Goal: Task Accomplishment & Management: Manage account settings

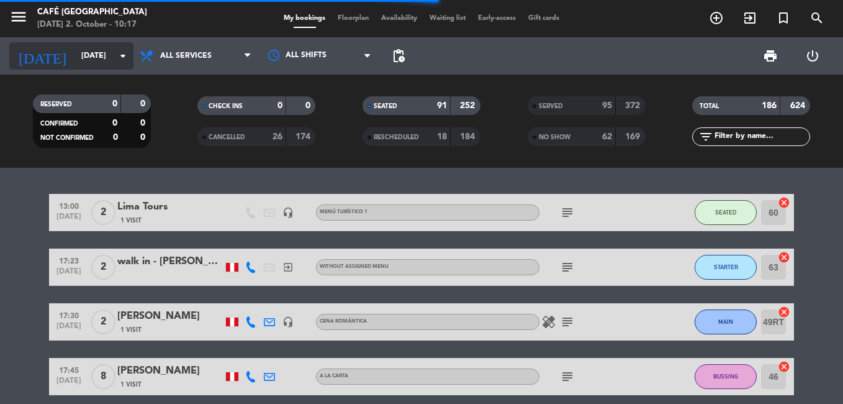
click at [78, 43] on div "[DATE] [DATE] arrow_drop_down" at bounding box center [71, 55] width 124 height 27
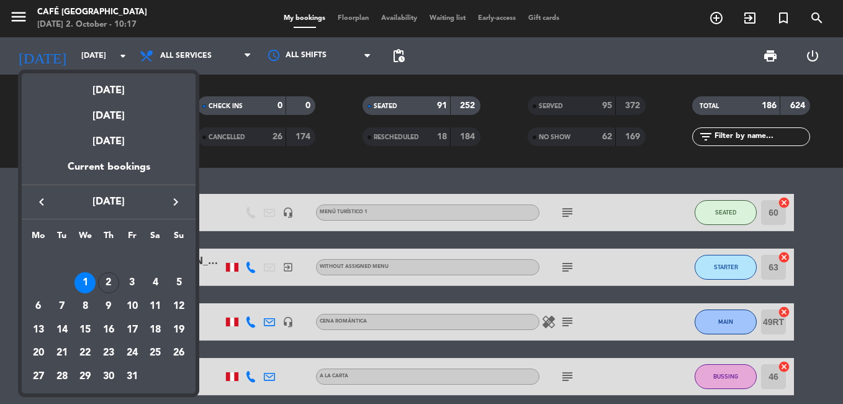
click at [43, 204] on icon "keyboard_arrow_left" at bounding box center [41, 201] width 15 height 15
click at [597, 102] on div at bounding box center [421, 202] width 843 height 404
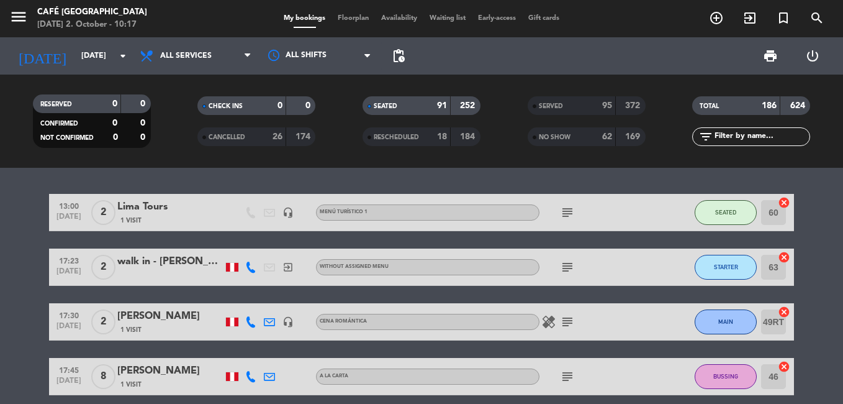
click at [594, 102] on div "95" at bounding box center [599, 106] width 25 height 14
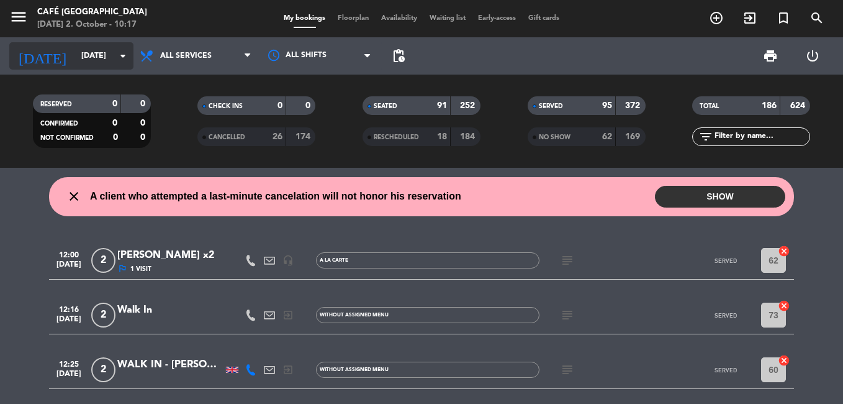
click at [100, 57] on input "[DATE]" at bounding box center [127, 55] width 105 height 21
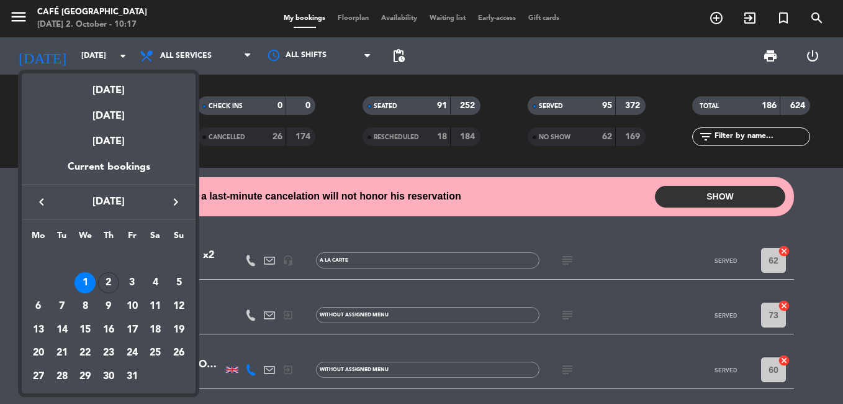
click at [43, 204] on icon "keyboard_arrow_left" at bounding box center [41, 201] width 15 height 15
click at [178, 351] on div "28" at bounding box center [178, 353] width 21 height 21
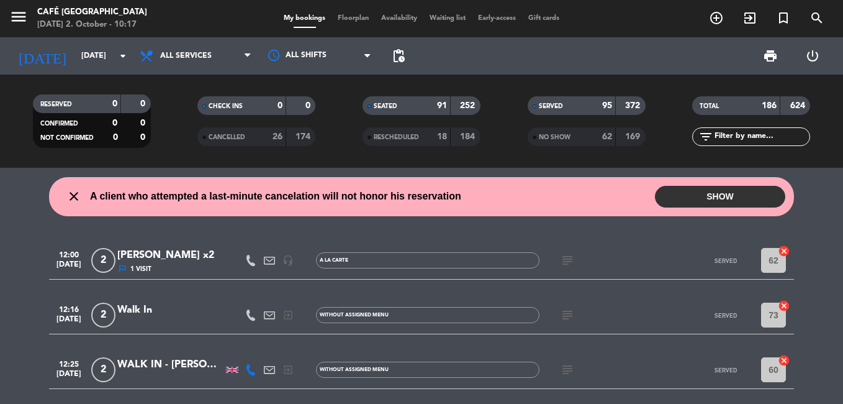
type input "[DATE]"
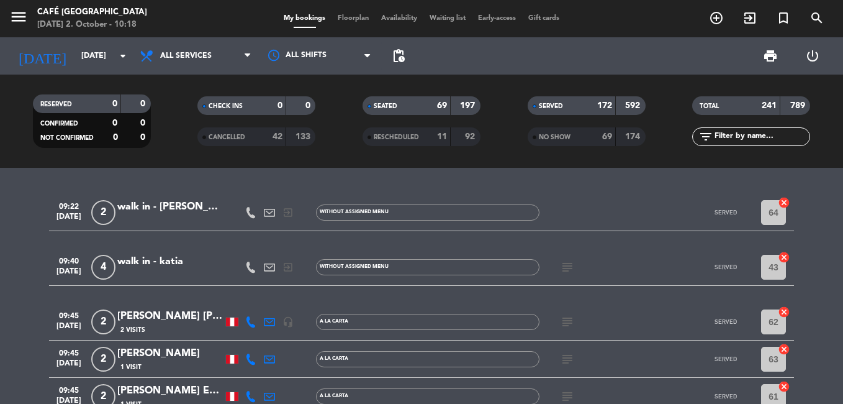
click at [742, 133] on input "text" at bounding box center [761, 137] width 96 height 14
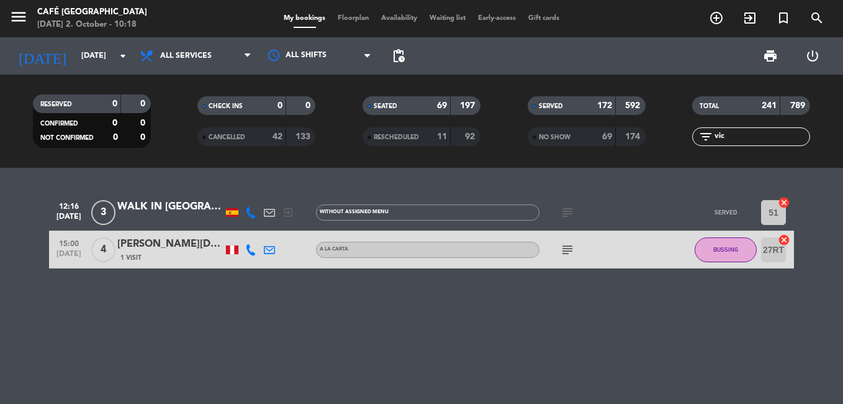
click at [748, 127] on div "TOTAL 241 789" at bounding box center [751, 111] width 165 height 31
click at [745, 133] on input "vic" at bounding box center [761, 137] width 96 height 14
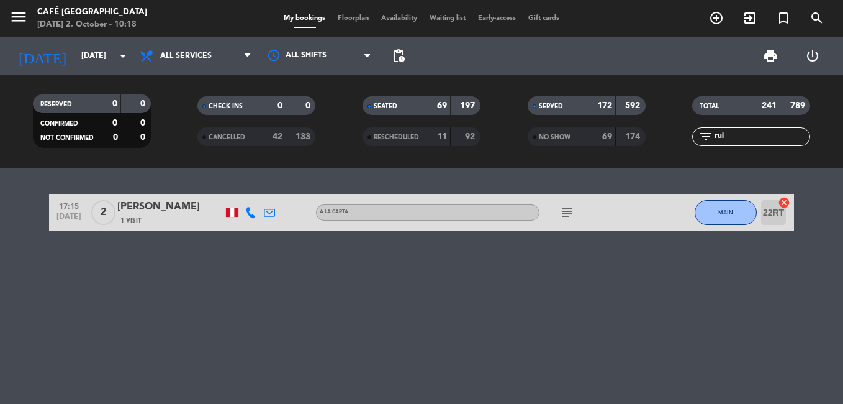
click at [163, 207] on div "[PERSON_NAME]" at bounding box center [170, 207] width 106 height 16
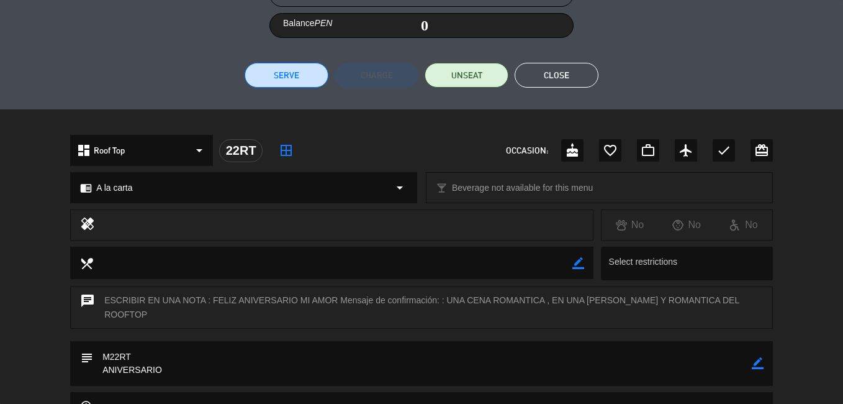
scroll to position [84, 0]
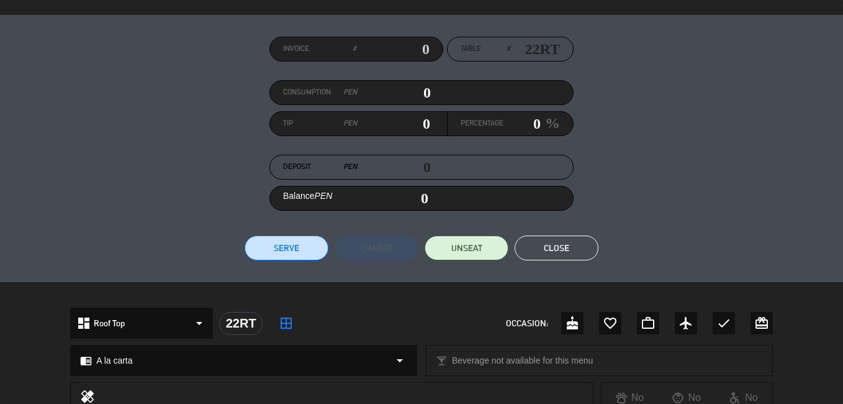
click at [564, 247] on button "Close" at bounding box center [557, 247] width 84 height 25
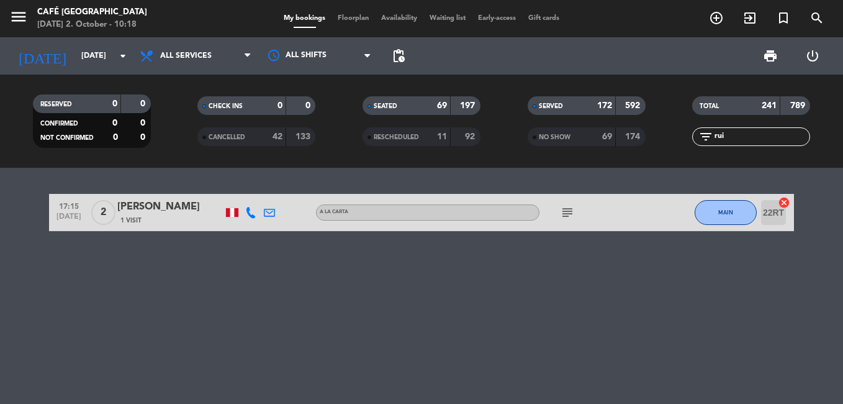
click at [734, 133] on input "rui" at bounding box center [761, 137] width 96 height 14
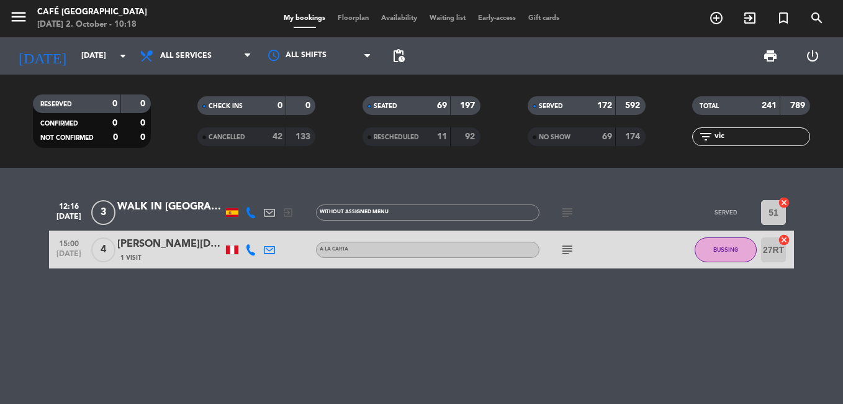
type input "vic"
click at [159, 204] on div "WALK IN [GEOGRAPHIC_DATA]" at bounding box center [170, 207] width 106 height 16
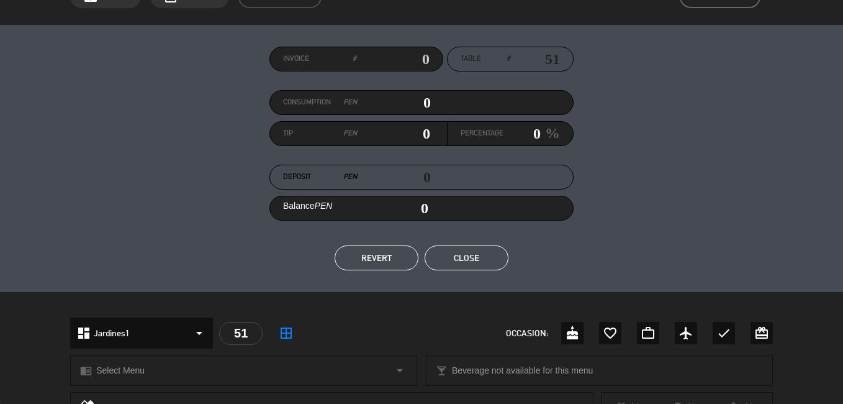
scroll to position [0, 0]
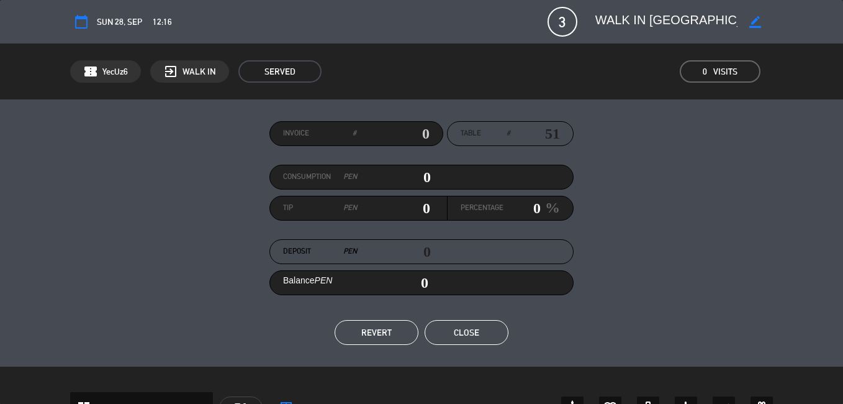
click at [465, 325] on button "Close" at bounding box center [467, 332] width 84 height 25
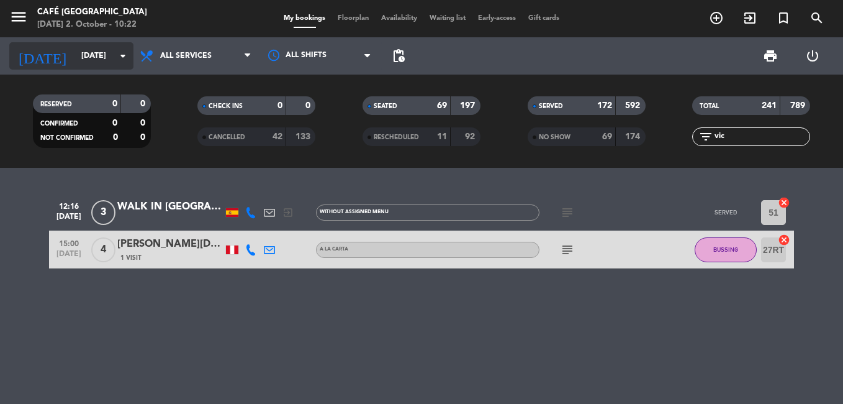
click at [99, 53] on input "[DATE]" at bounding box center [127, 55] width 105 height 21
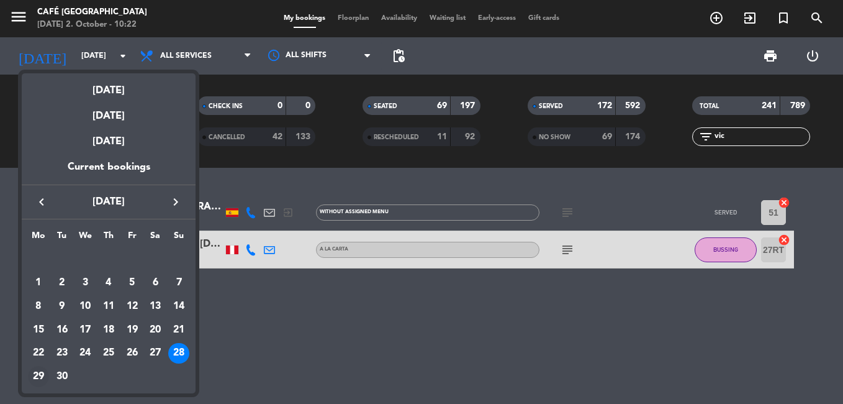
click at [43, 370] on div "29" at bounding box center [38, 376] width 21 height 21
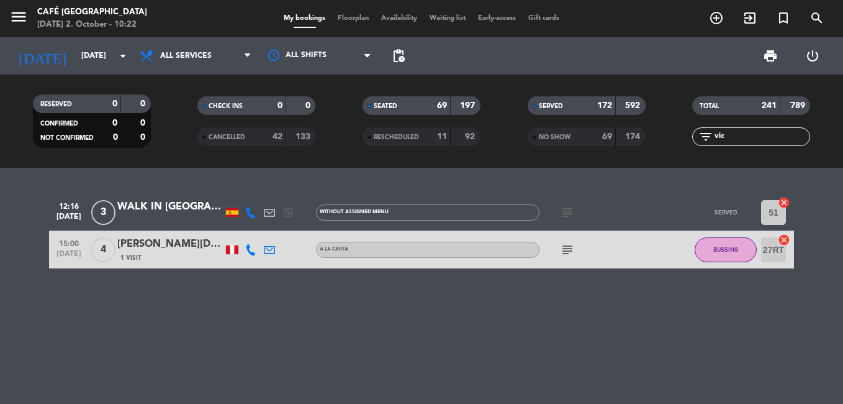
type input "[DATE]"
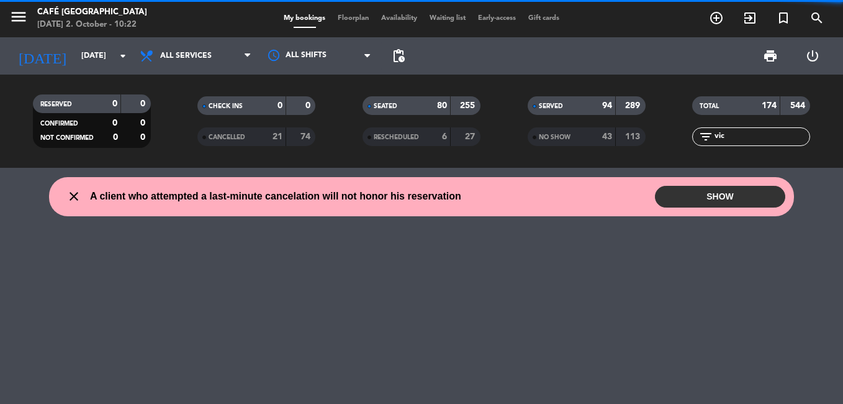
click at [726, 140] on input "vic" at bounding box center [761, 137] width 96 height 14
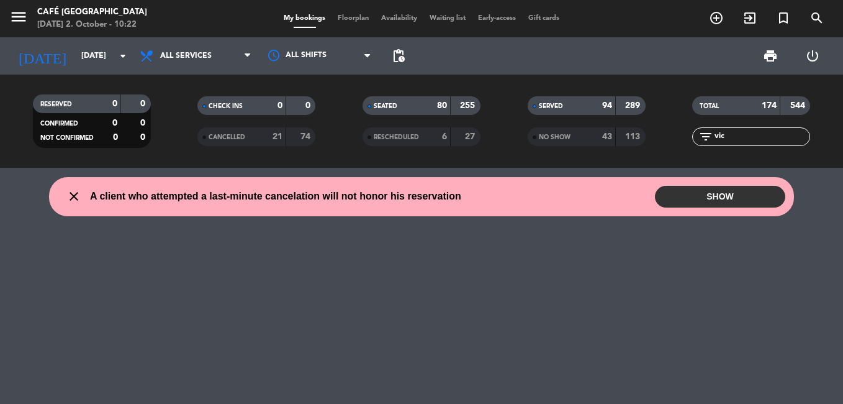
click at [726, 140] on input "vic" at bounding box center [761, 137] width 96 height 14
type input "V"
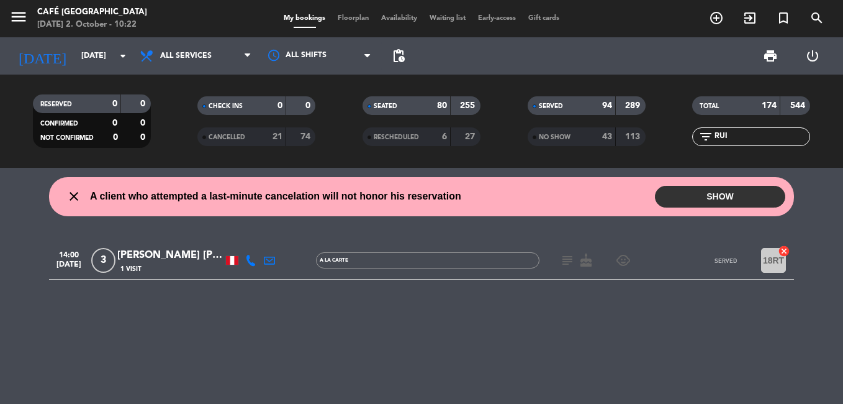
type input "RUI"
click at [172, 252] on div "[PERSON_NAME] [PERSON_NAME]" at bounding box center [170, 255] width 106 height 16
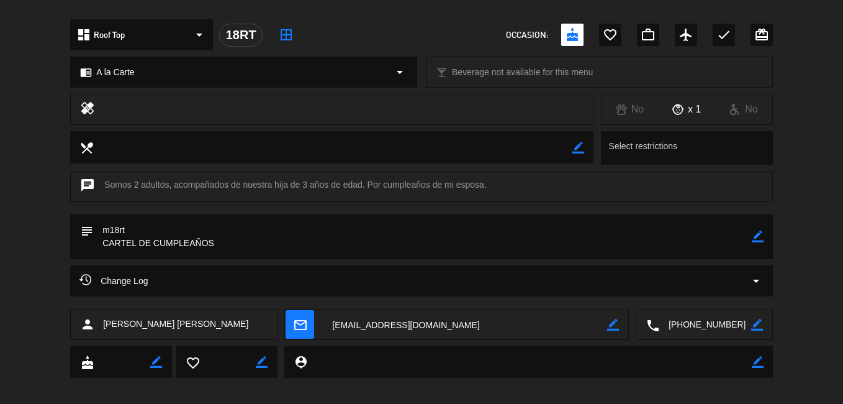
scroll to position [62, 0]
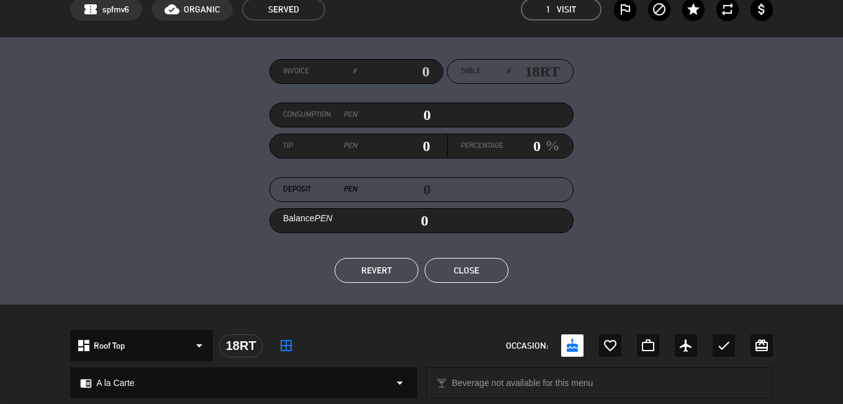
click at [480, 271] on button "Close" at bounding box center [467, 270] width 84 height 25
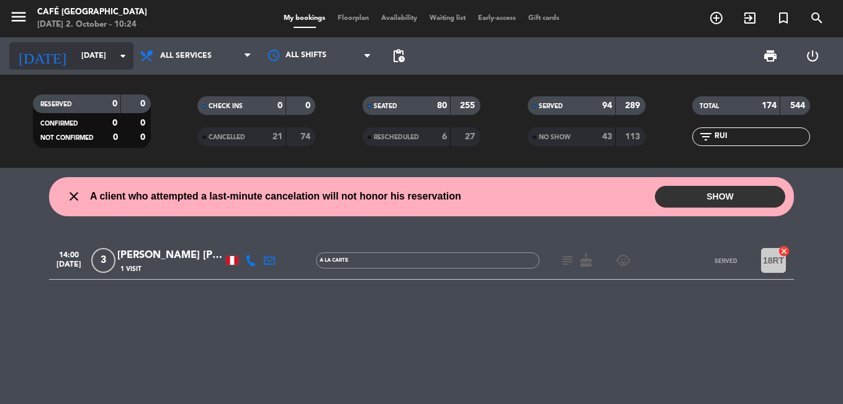
click at [89, 59] on input "[DATE]" at bounding box center [127, 55] width 105 height 21
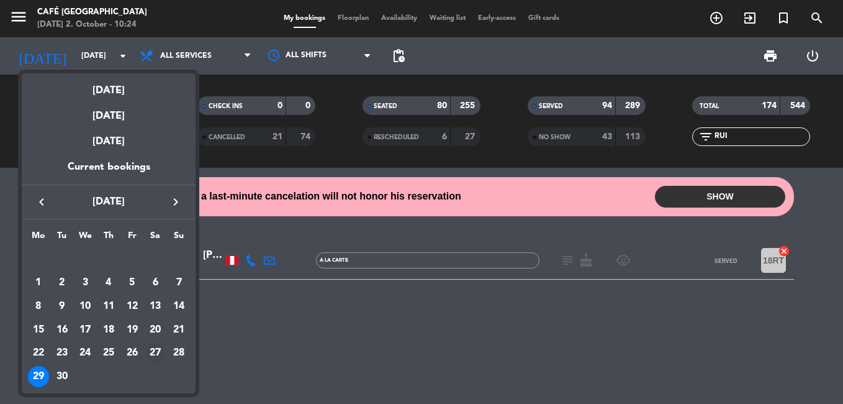
click at [161, 353] on div "27" at bounding box center [155, 353] width 21 height 21
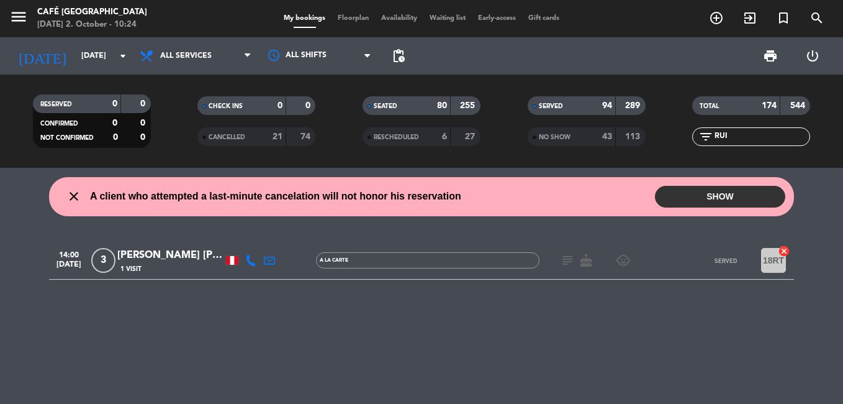
type input "[DATE]"
click at [747, 135] on input "RUI" at bounding box center [761, 137] width 96 height 14
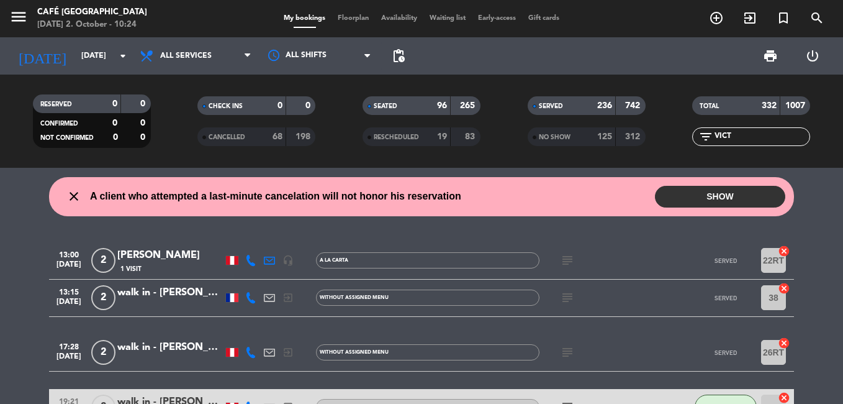
type input "VICT"
click at [172, 256] on div "[PERSON_NAME]" at bounding box center [170, 255] width 106 height 16
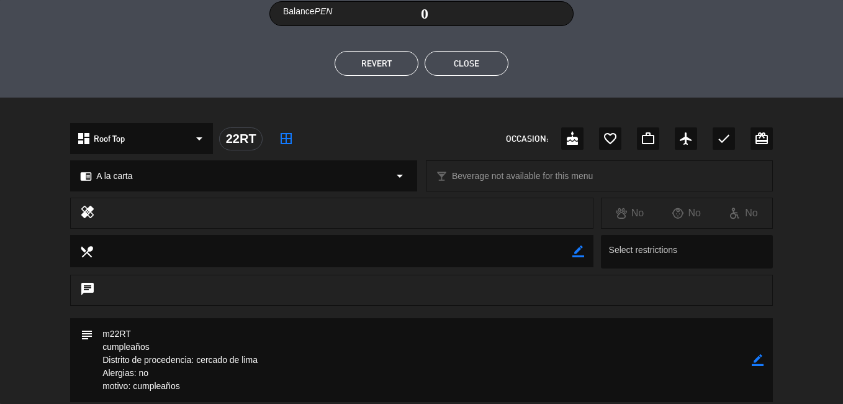
scroll to position [186, 0]
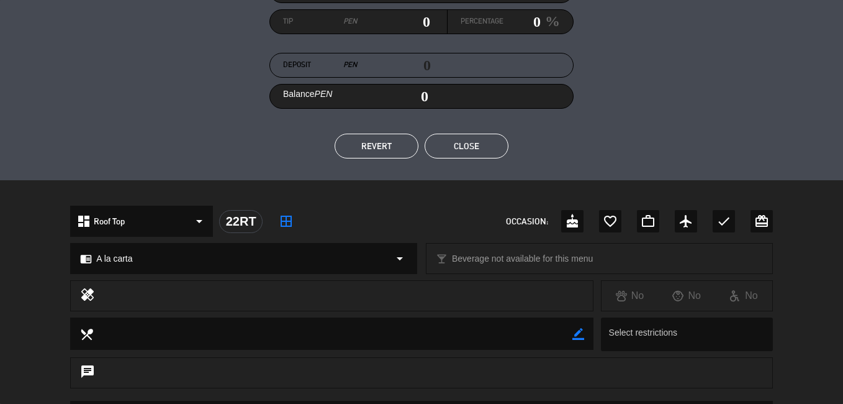
click at [493, 138] on button "Close" at bounding box center [467, 146] width 84 height 25
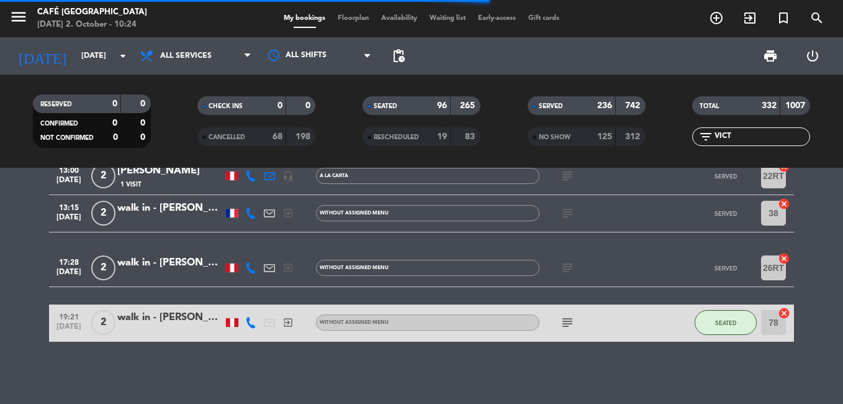
scroll to position [0, 0]
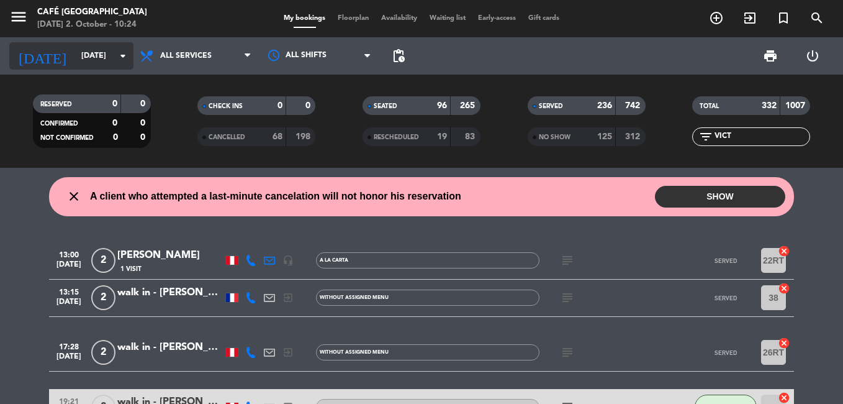
click at [84, 51] on input "[DATE]" at bounding box center [127, 55] width 105 height 21
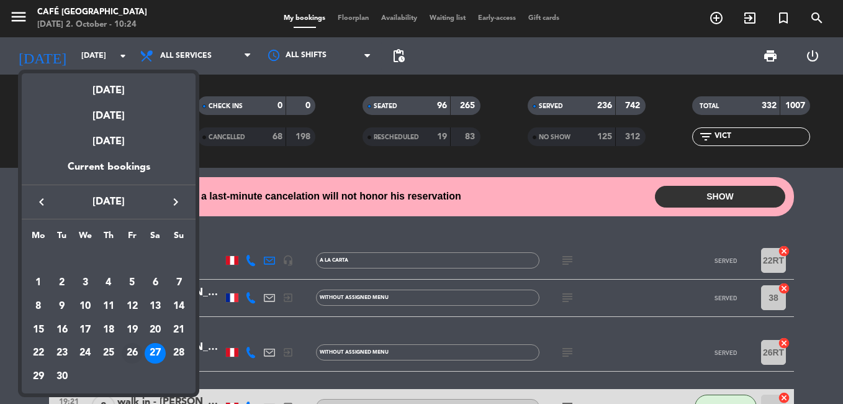
click at [128, 350] on div "26" at bounding box center [132, 353] width 21 height 21
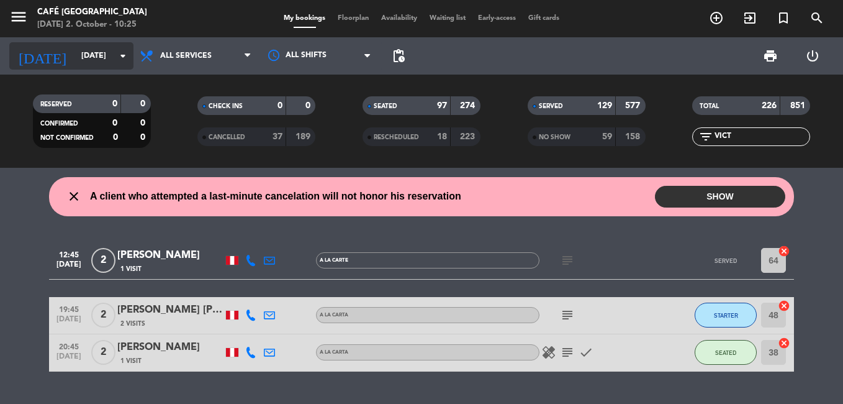
click at [83, 60] on input "[DATE]" at bounding box center [127, 55] width 105 height 21
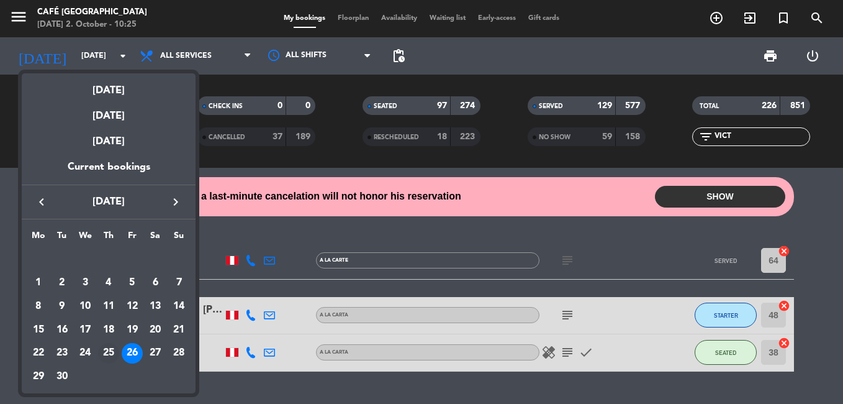
click at [109, 353] on div "25" at bounding box center [108, 353] width 21 height 21
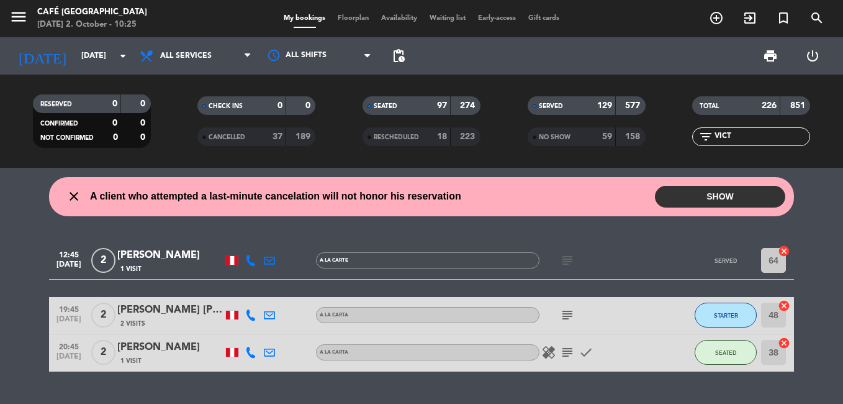
type input "[DATE]"
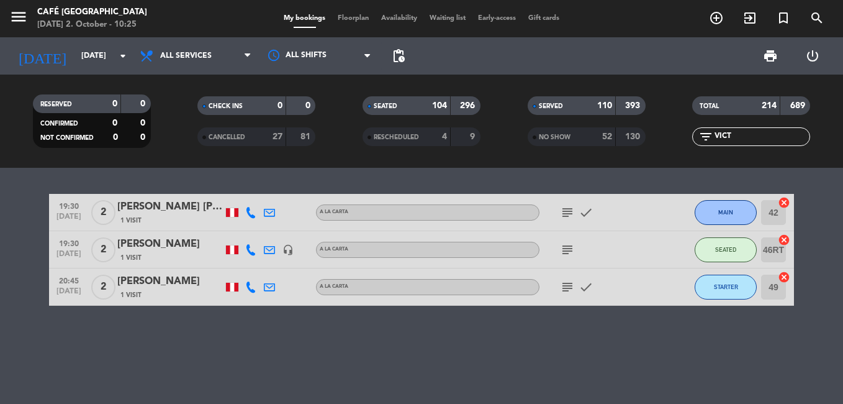
click at [746, 135] on input "VICT" at bounding box center [761, 137] width 96 height 14
click at [749, 136] on input "VICTO" at bounding box center [761, 137] width 96 height 14
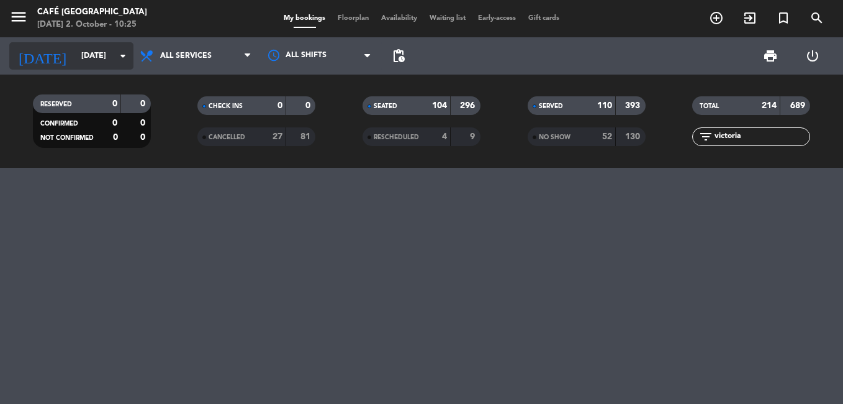
type input "victoria"
click at [86, 55] on input "[DATE]" at bounding box center [127, 55] width 105 height 21
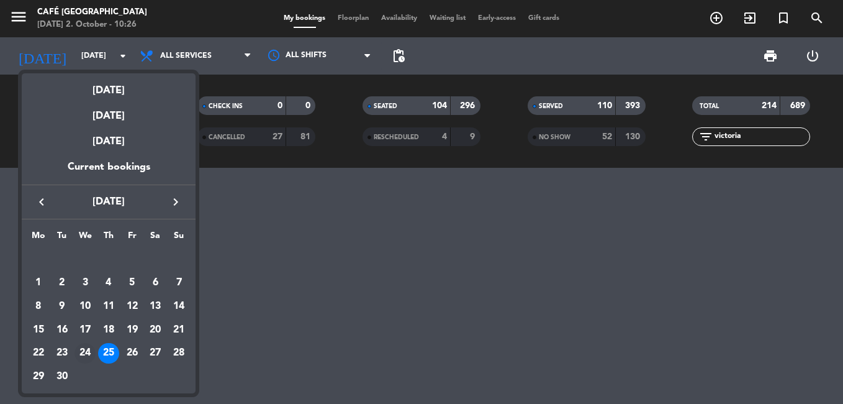
click at [82, 356] on div "24" at bounding box center [85, 353] width 21 height 21
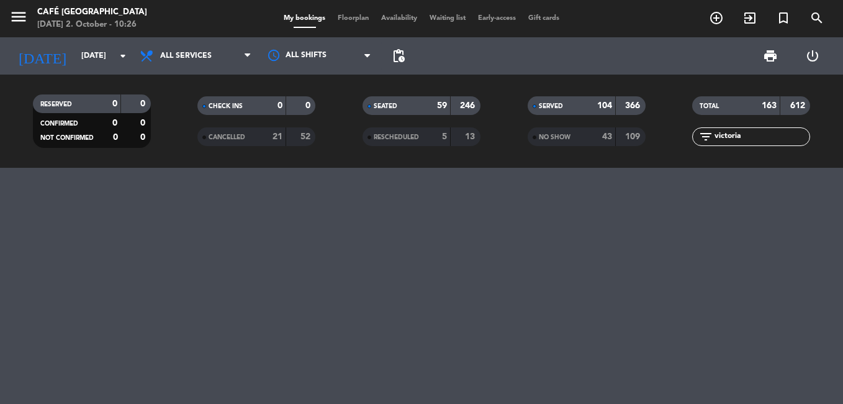
click at [757, 140] on input "victoria" at bounding box center [761, 137] width 96 height 14
click at [75, 57] on input "[DATE]" at bounding box center [127, 55] width 105 height 21
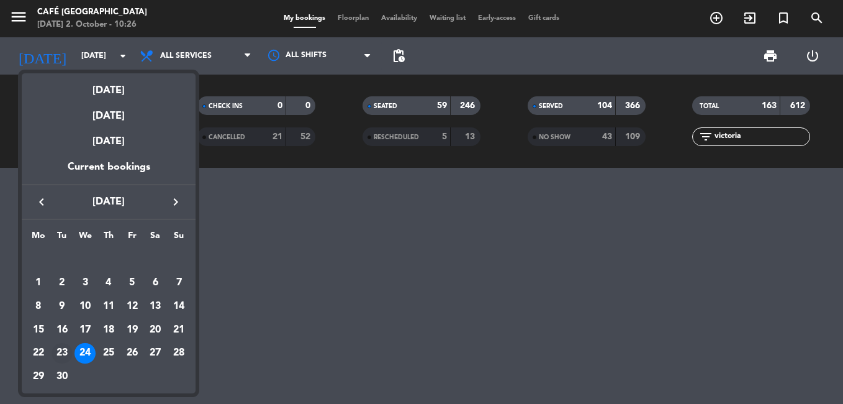
click at [68, 353] on div "23" at bounding box center [62, 353] width 21 height 21
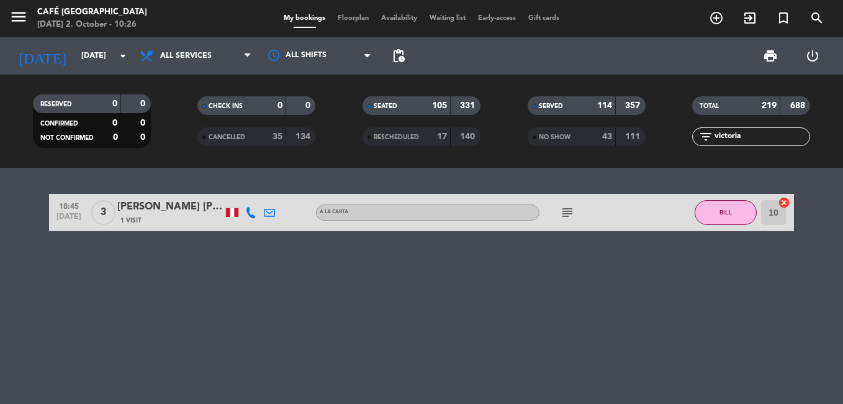
click at [167, 207] on div "[PERSON_NAME] [PERSON_NAME] [PERSON_NAME]" at bounding box center [170, 207] width 106 height 16
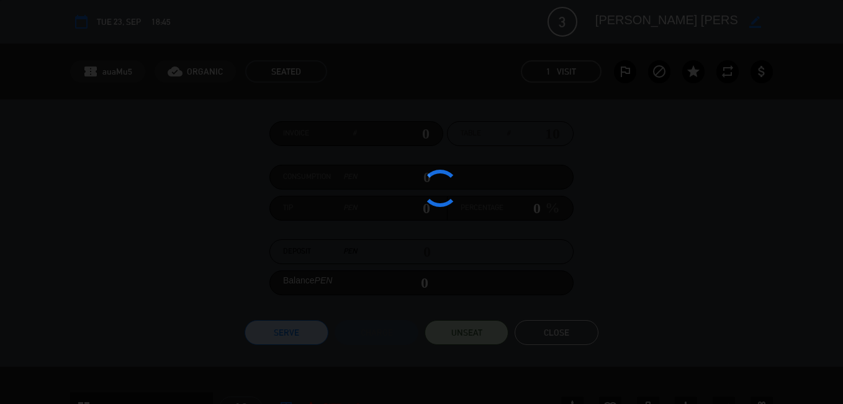
click at [167, 207] on div at bounding box center [421, 202] width 843 height 404
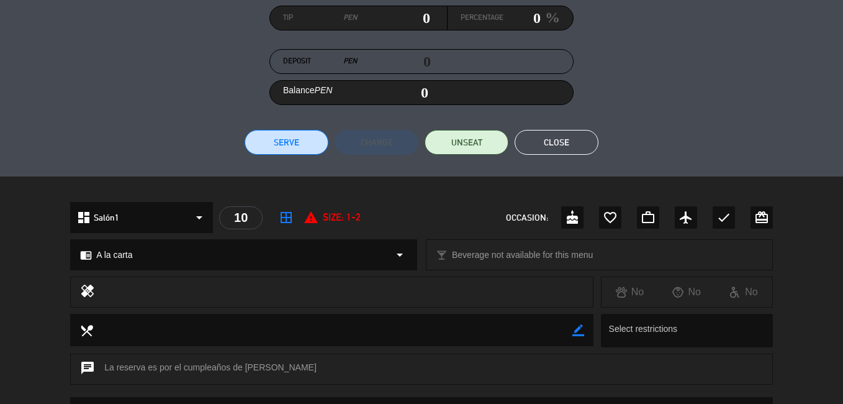
scroll to position [186, 0]
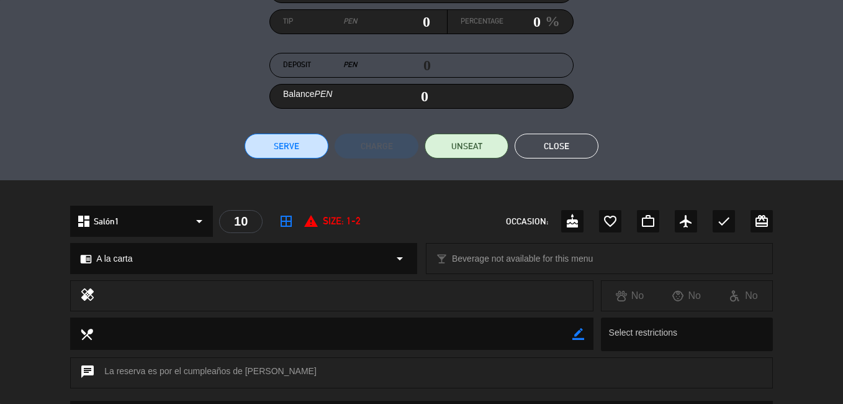
click at [564, 147] on button "Close" at bounding box center [557, 146] width 84 height 25
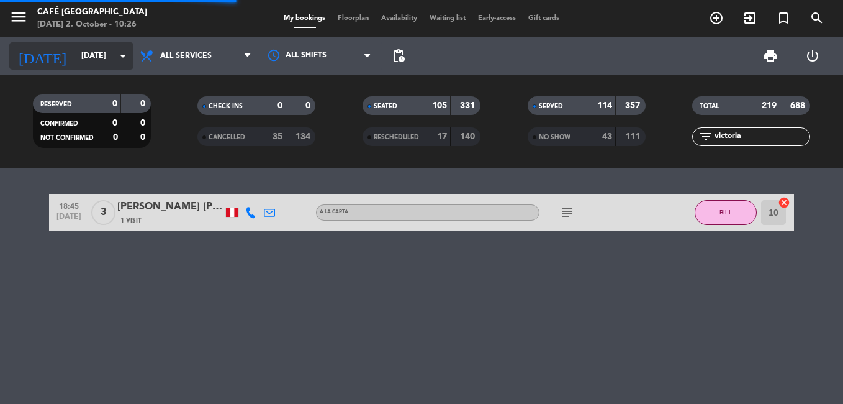
click at [75, 52] on input "[DATE]" at bounding box center [127, 55] width 105 height 21
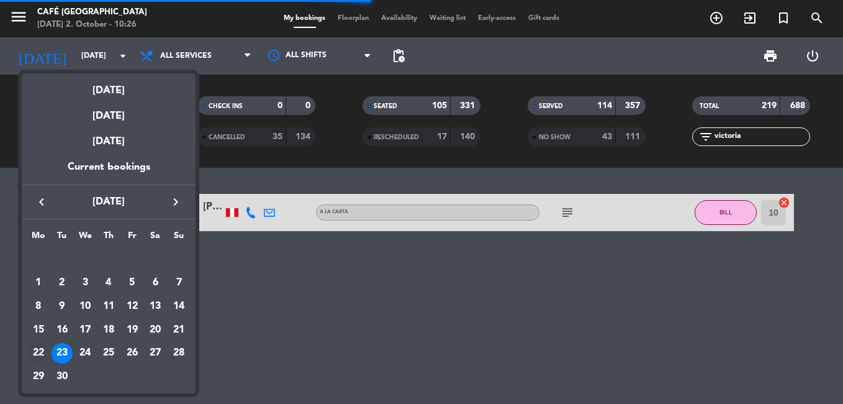
click at [45, 350] on div "22" at bounding box center [38, 353] width 21 height 21
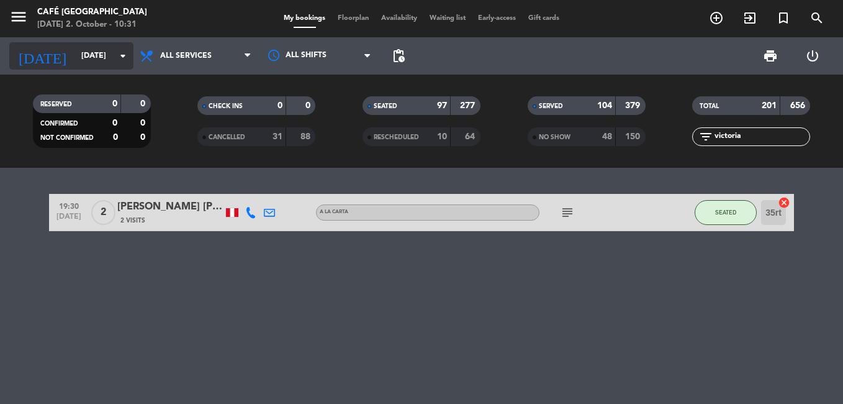
click at [80, 55] on input "[DATE]" at bounding box center [127, 55] width 105 height 21
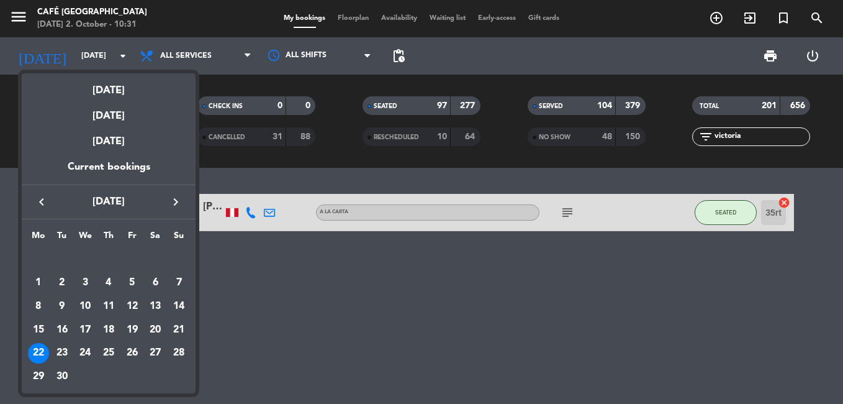
click at [178, 328] on div "21" at bounding box center [178, 329] width 21 height 21
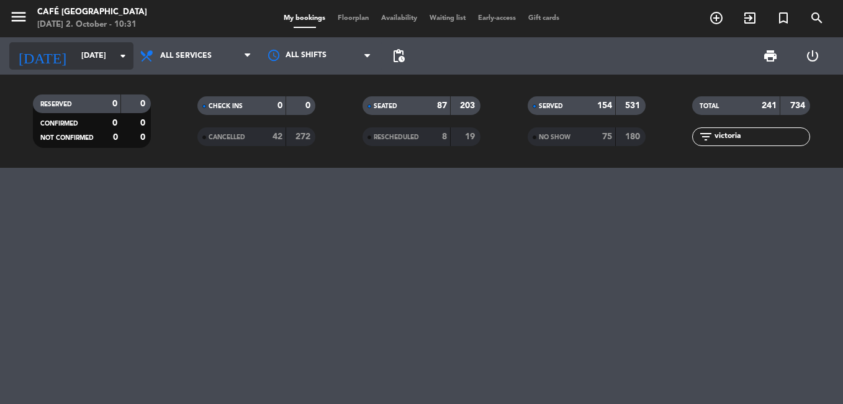
click at [75, 55] on input "[DATE]" at bounding box center [127, 55] width 105 height 21
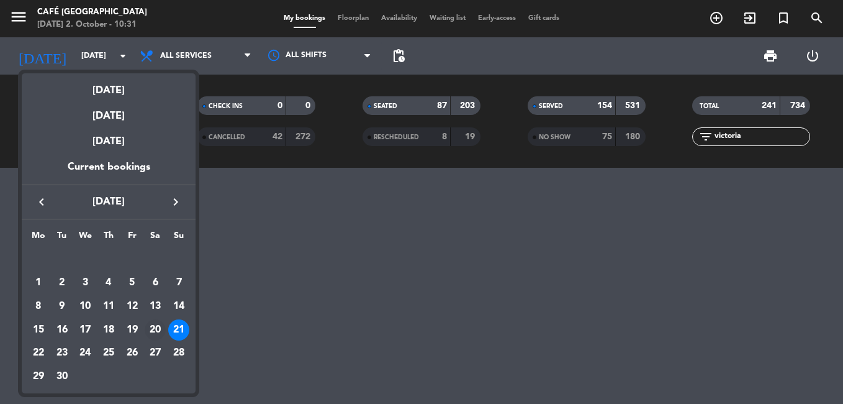
click at [158, 332] on div "20" at bounding box center [155, 329] width 21 height 21
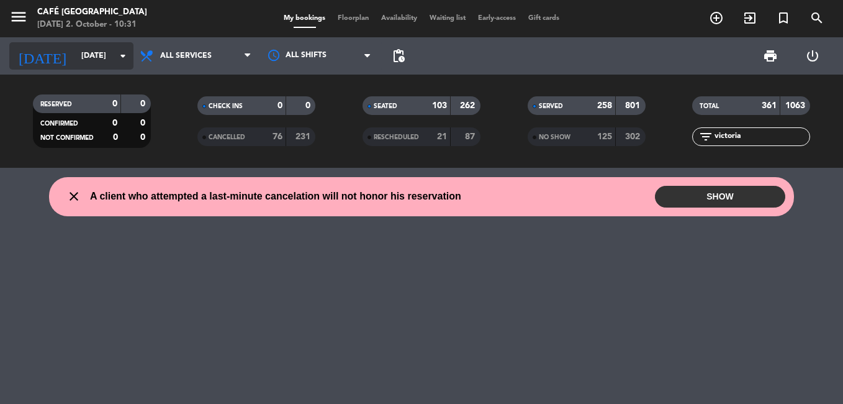
click at [75, 55] on input "[DATE]" at bounding box center [127, 55] width 105 height 21
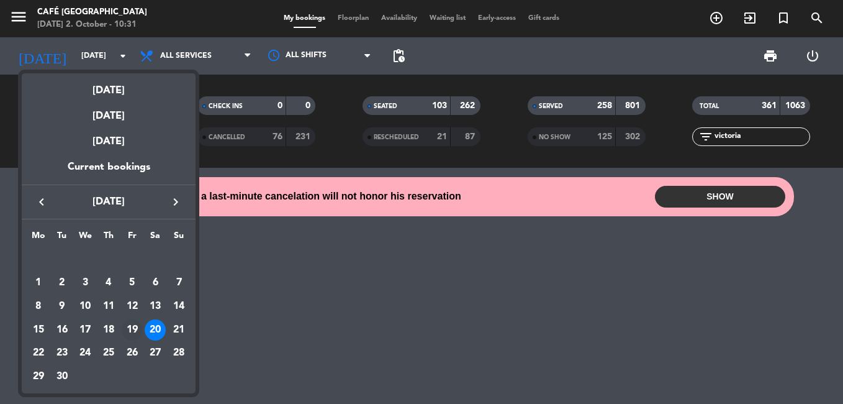
click at [129, 335] on div "19" at bounding box center [132, 329] width 21 height 21
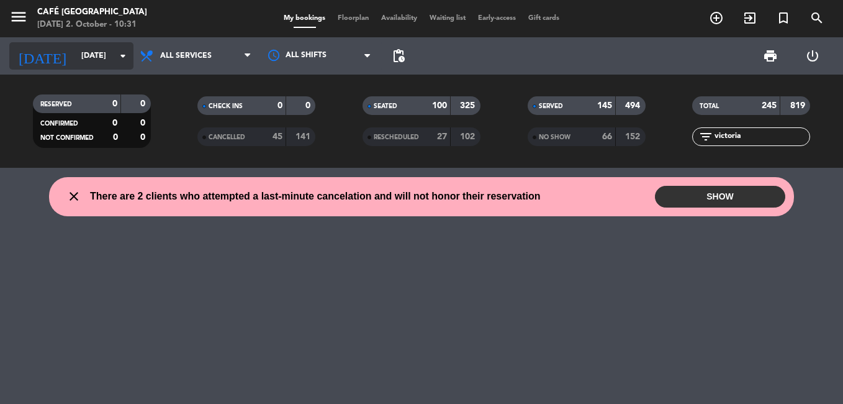
click at [106, 46] on input "[DATE]" at bounding box center [127, 55] width 105 height 21
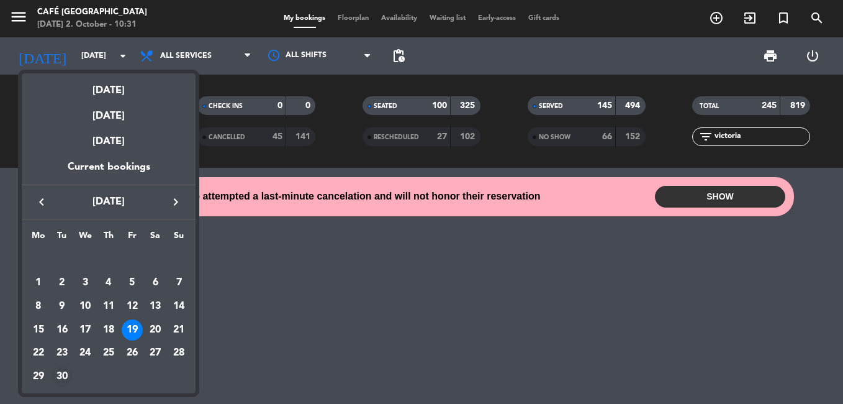
click at [61, 376] on div "30" at bounding box center [62, 376] width 21 height 21
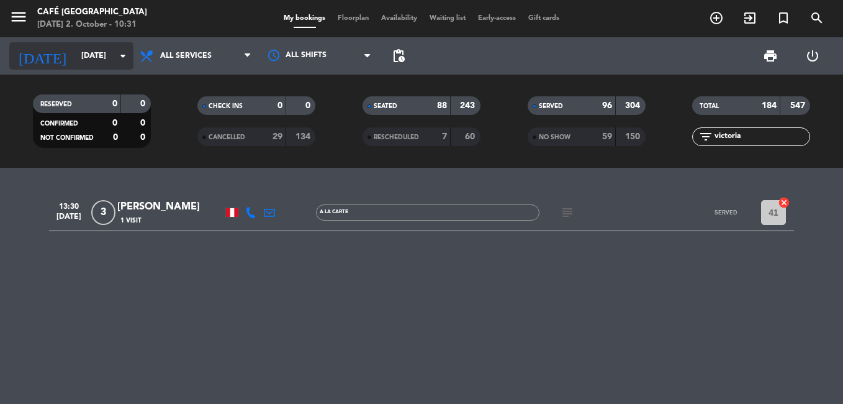
click at [88, 60] on input "[DATE]" at bounding box center [127, 55] width 105 height 21
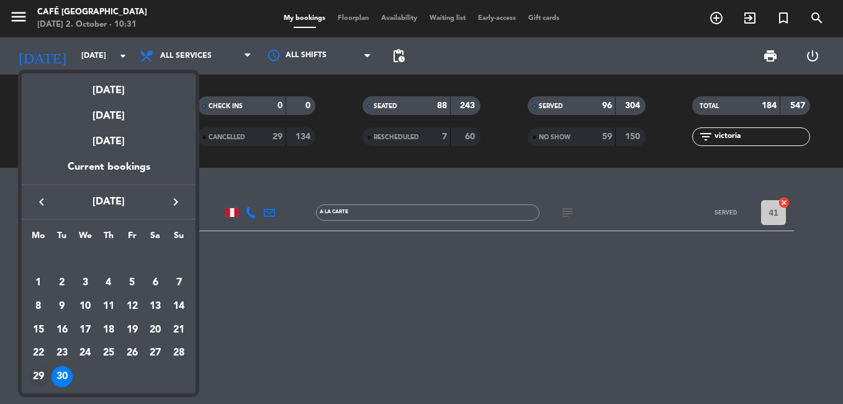
click at [38, 376] on div "29" at bounding box center [38, 376] width 21 height 21
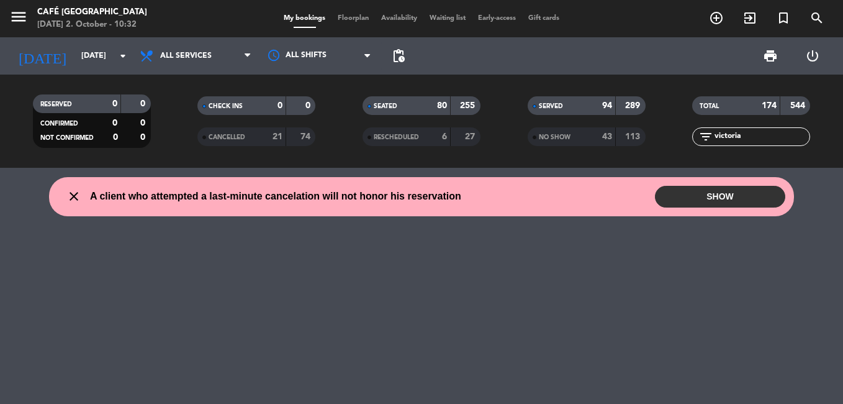
click at [306, 213] on div "close A client who attempted a last-minute cancelation will not honor his reser…" at bounding box center [421, 196] width 745 height 39
click at [91, 52] on input "[DATE]" at bounding box center [127, 55] width 105 height 21
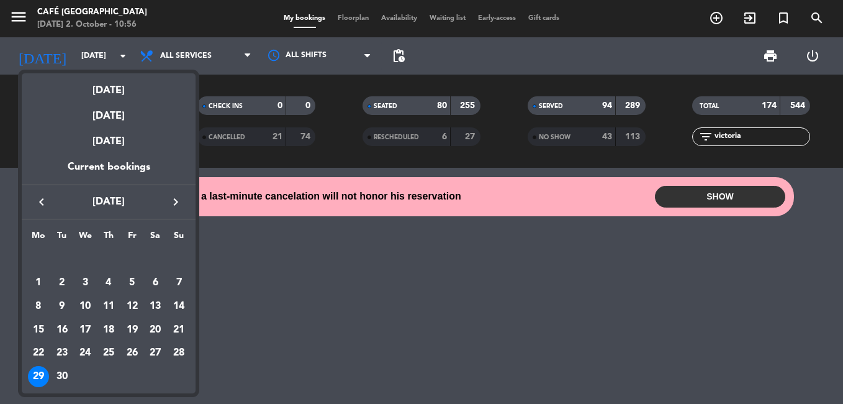
click at [38, 199] on icon "keyboard_arrow_left" at bounding box center [41, 201] width 15 height 15
click at [115, 355] on div "28" at bounding box center [108, 353] width 21 height 21
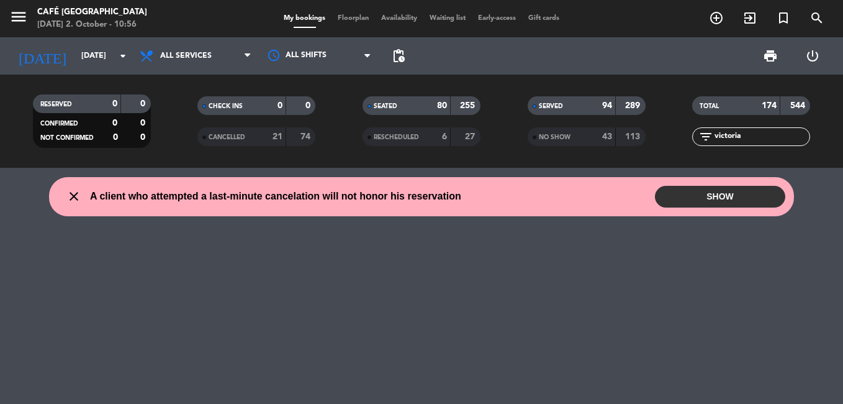
type input "[DATE]"
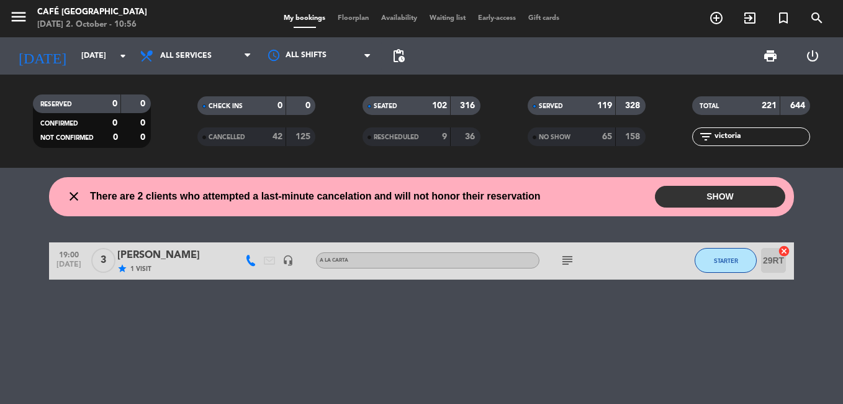
click at [161, 256] on div "[PERSON_NAME]" at bounding box center [170, 255] width 106 height 16
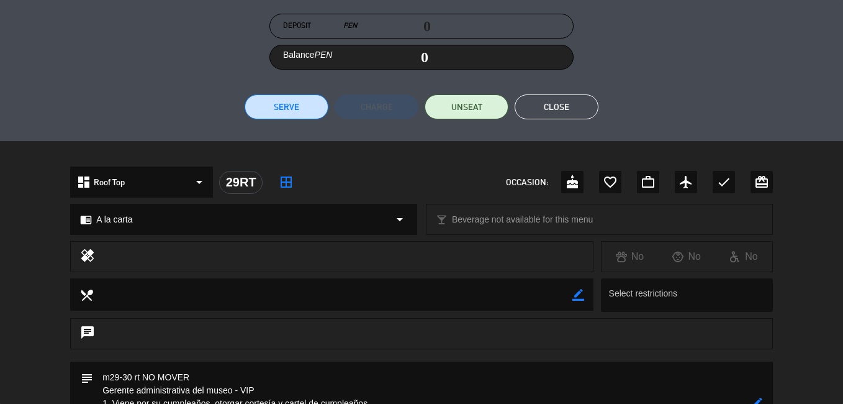
scroll to position [50, 0]
